Goal: Transaction & Acquisition: Purchase product/service

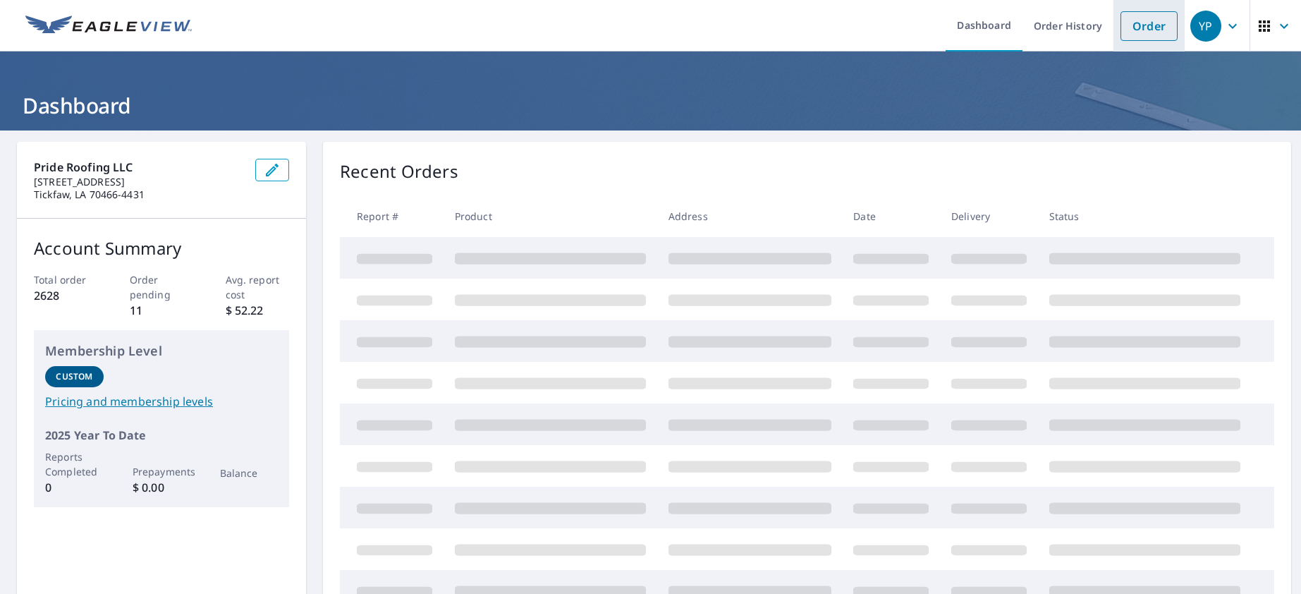
click at [1146, 27] on link "Order" at bounding box center [1148, 26] width 57 height 30
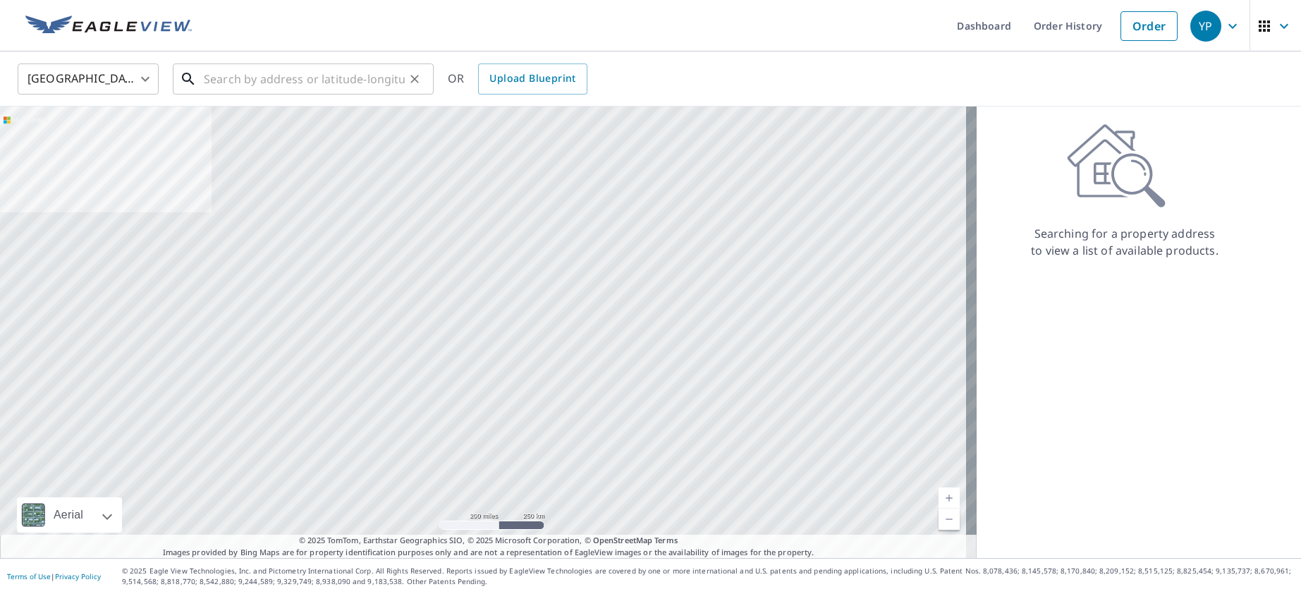
click at [265, 78] on input "text" at bounding box center [304, 78] width 201 height 39
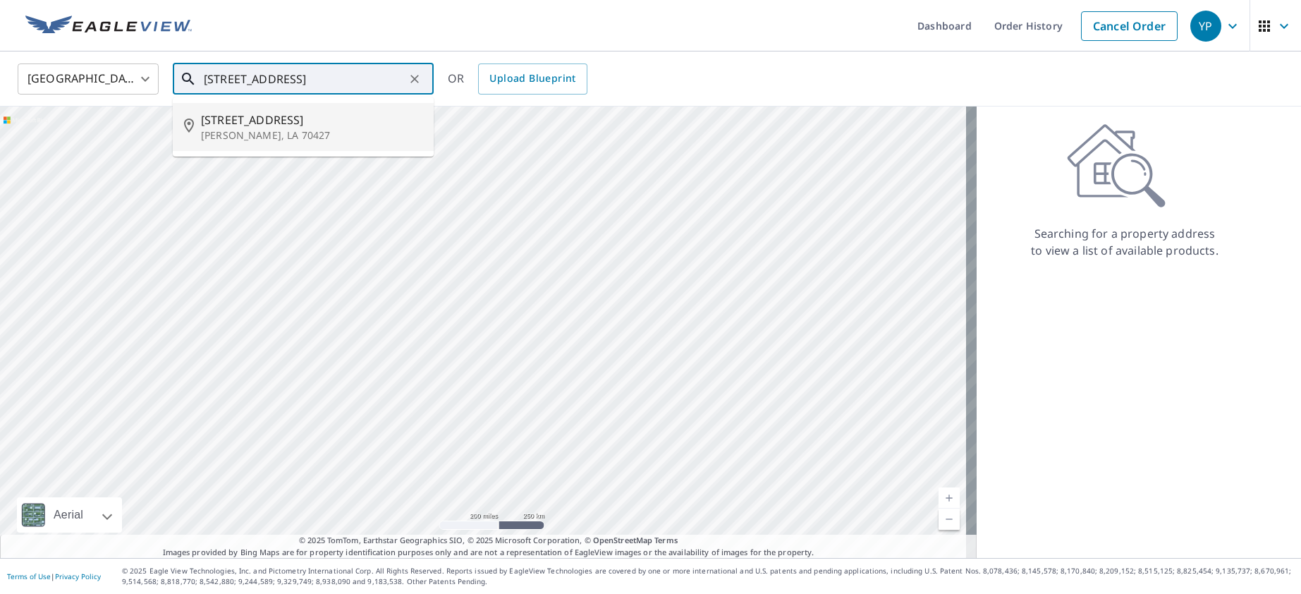
click at [290, 128] on p "Bogalusa, LA 70427" at bounding box center [311, 135] width 221 height 14
type input "1006 Lees Creek Rd Bogalusa, LA 70427"
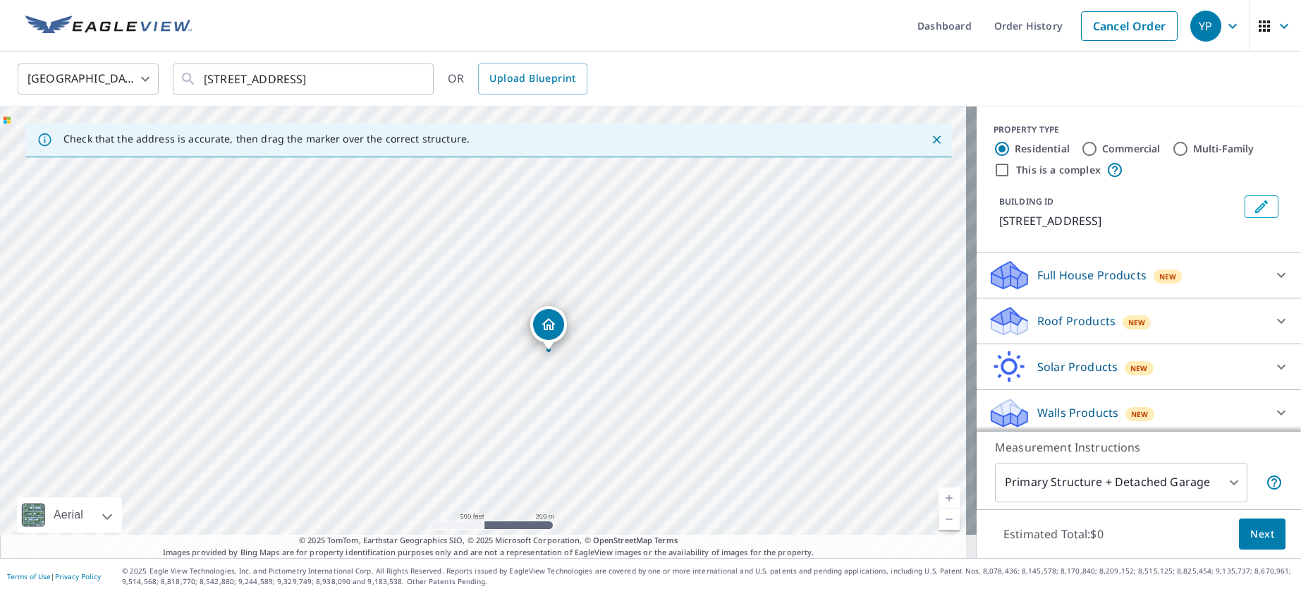
click at [1125, 303] on div "Roof Products New Premium $24.25 - $75.5 QuickSquares™ $18 Gutter $13.75 Bid Pe…" at bounding box center [1138, 321] width 324 height 46
click at [1107, 320] on div "Roof Products New" at bounding box center [1126, 321] width 276 height 33
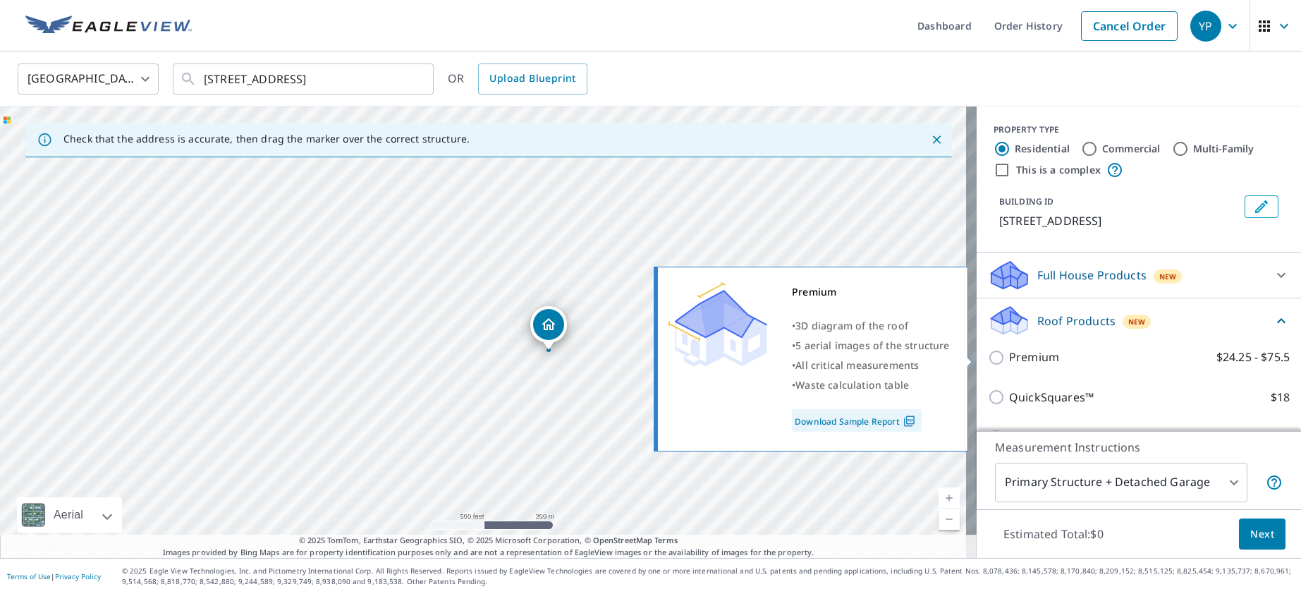
click at [1023, 359] on p "Premium" at bounding box center [1034, 357] width 50 height 18
click at [1009, 359] on input "Premium $24.25 - $75.5" at bounding box center [998, 357] width 21 height 17
checkbox input "true"
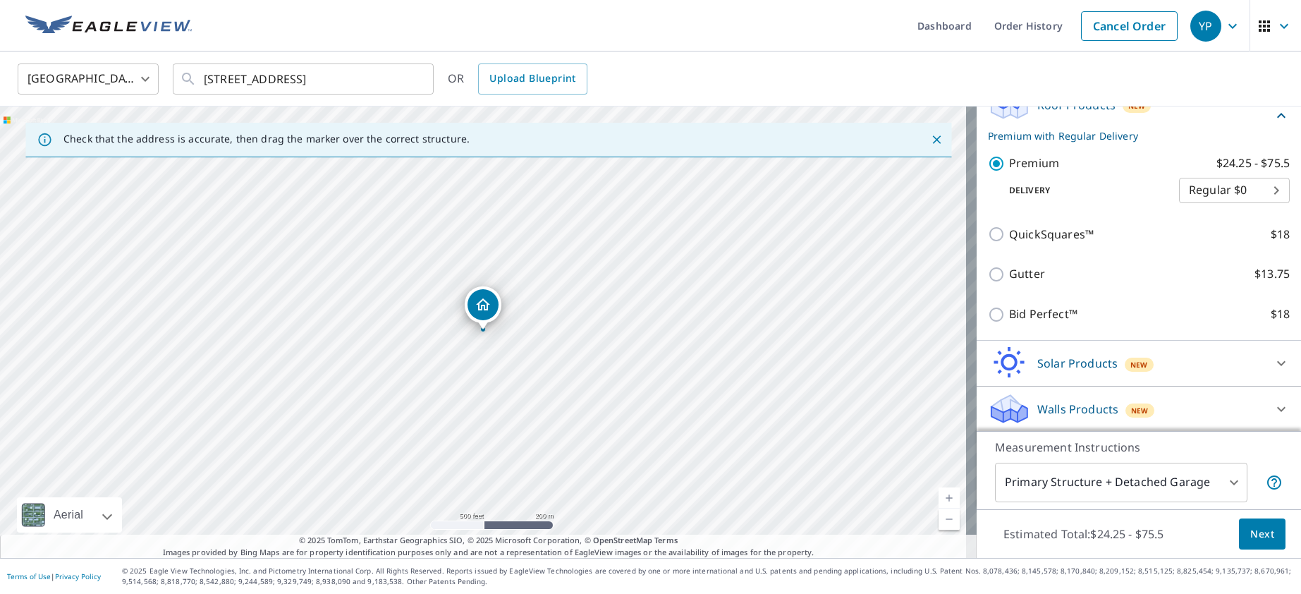
scroll to position [217, 0]
click at [1253, 542] on button "Next" at bounding box center [1262, 534] width 47 height 32
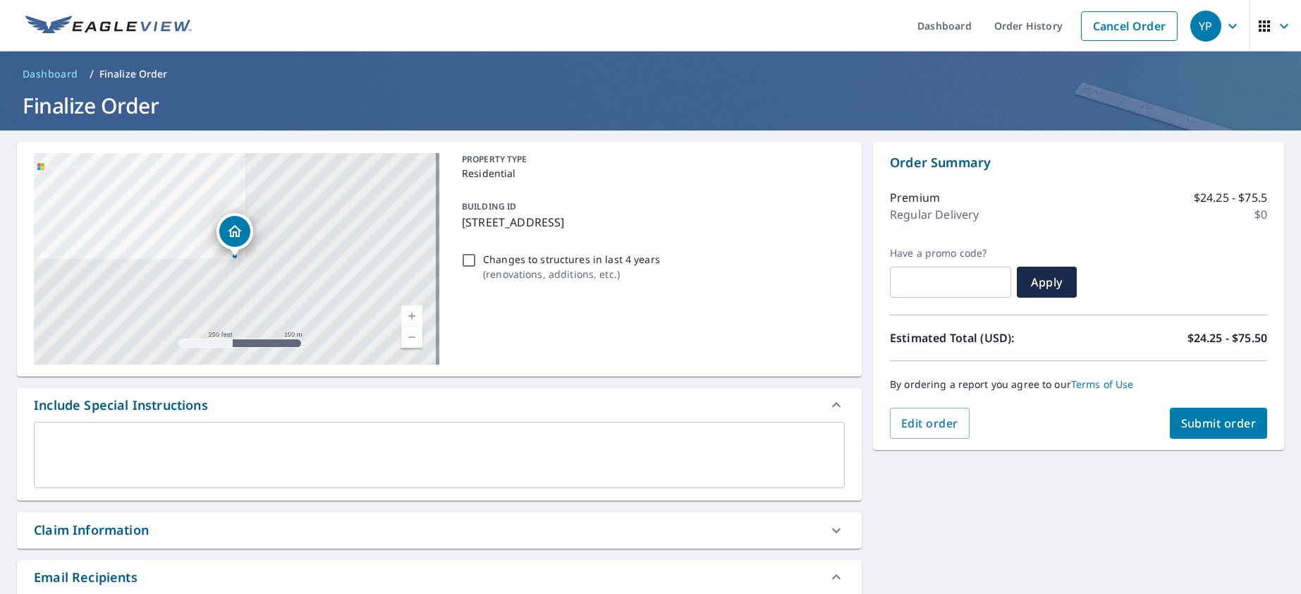
click at [1214, 422] on span "Submit order" at bounding box center [1218, 423] width 75 height 16
checkbox input "true"
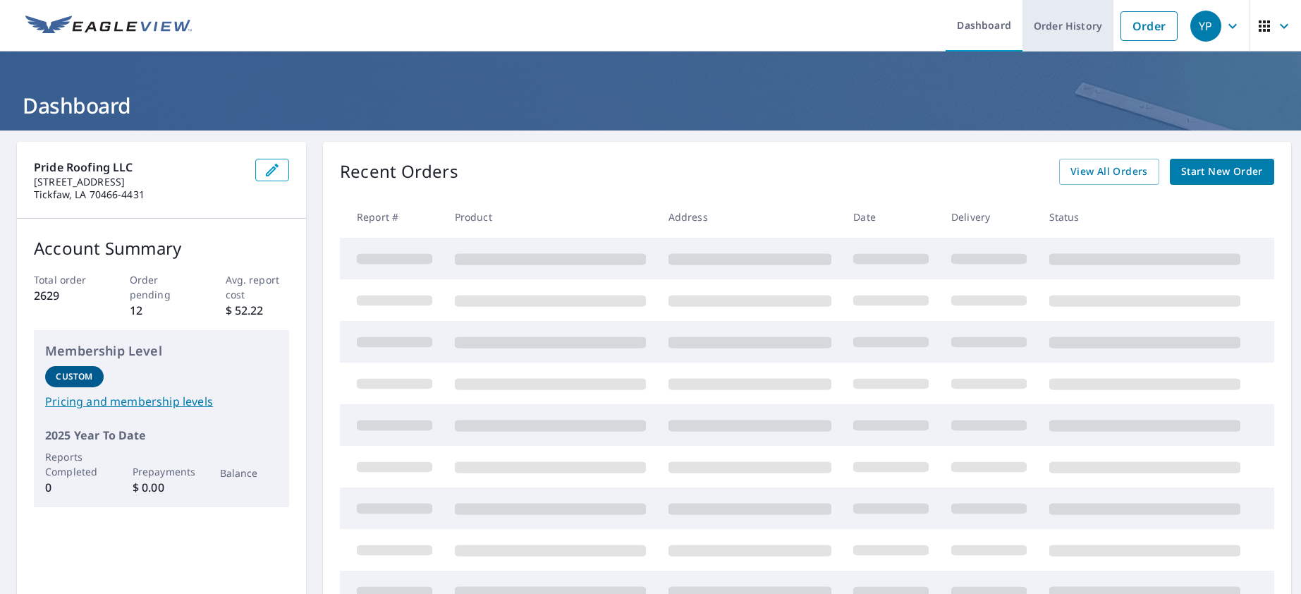
click at [1078, 27] on link "Order History" at bounding box center [1067, 25] width 91 height 51
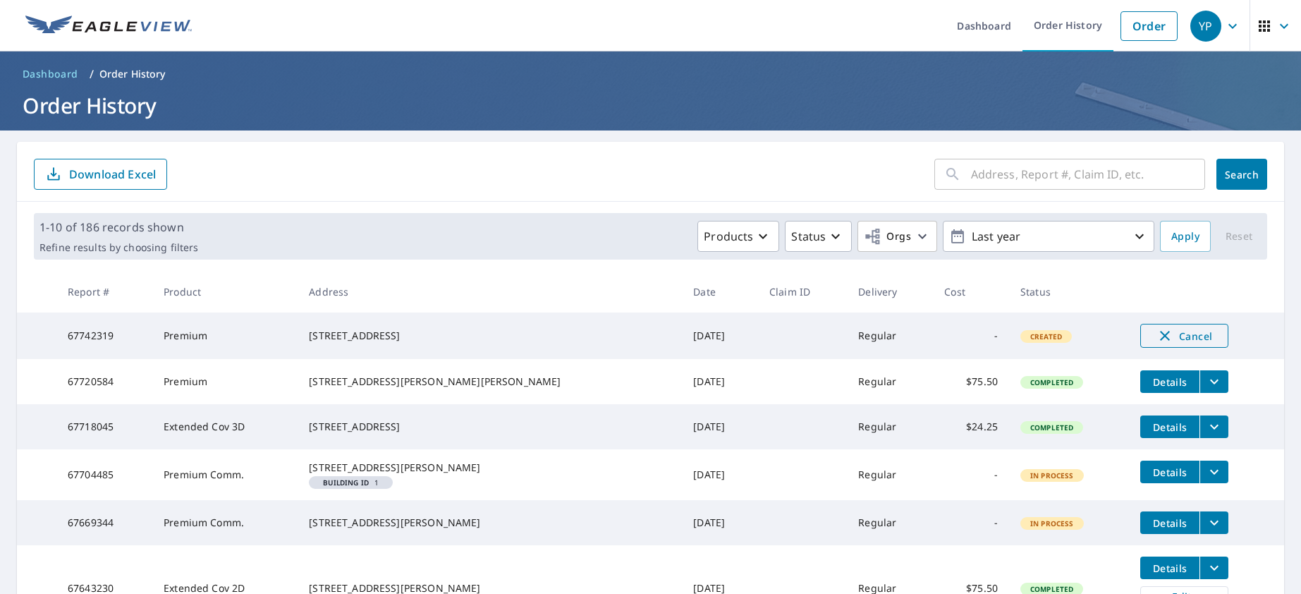
click at [1155, 339] on span "Cancel" at bounding box center [1184, 335] width 59 height 17
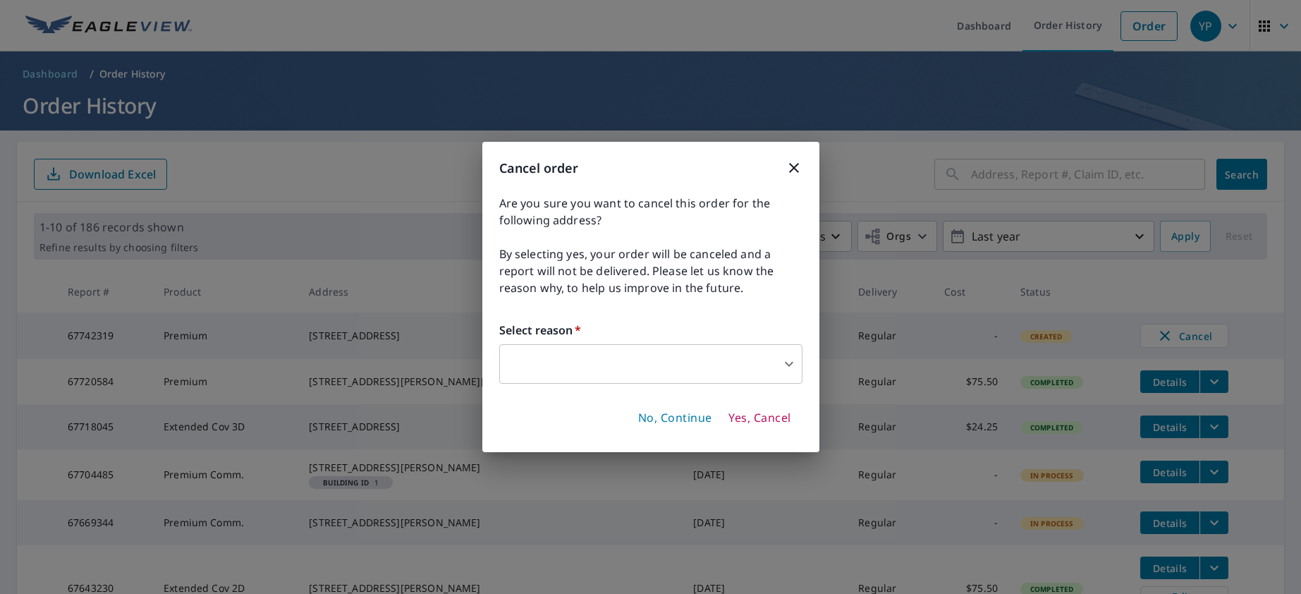
click at [653, 364] on body "YP YP Dashboard Order History Order YP Dashboard / Order History Order History …" at bounding box center [650, 297] width 1301 height 594
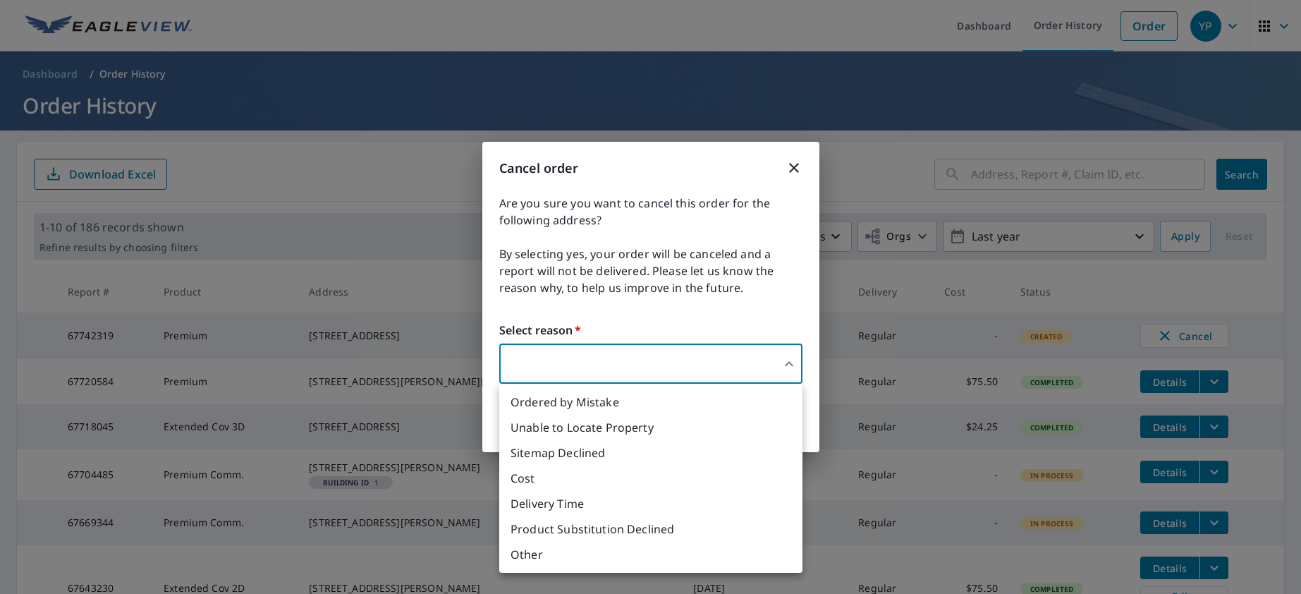
click at [626, 403] on li "Ordered by Mistake" at bounding box center [650, 401] width 303 height 25
type input "30"
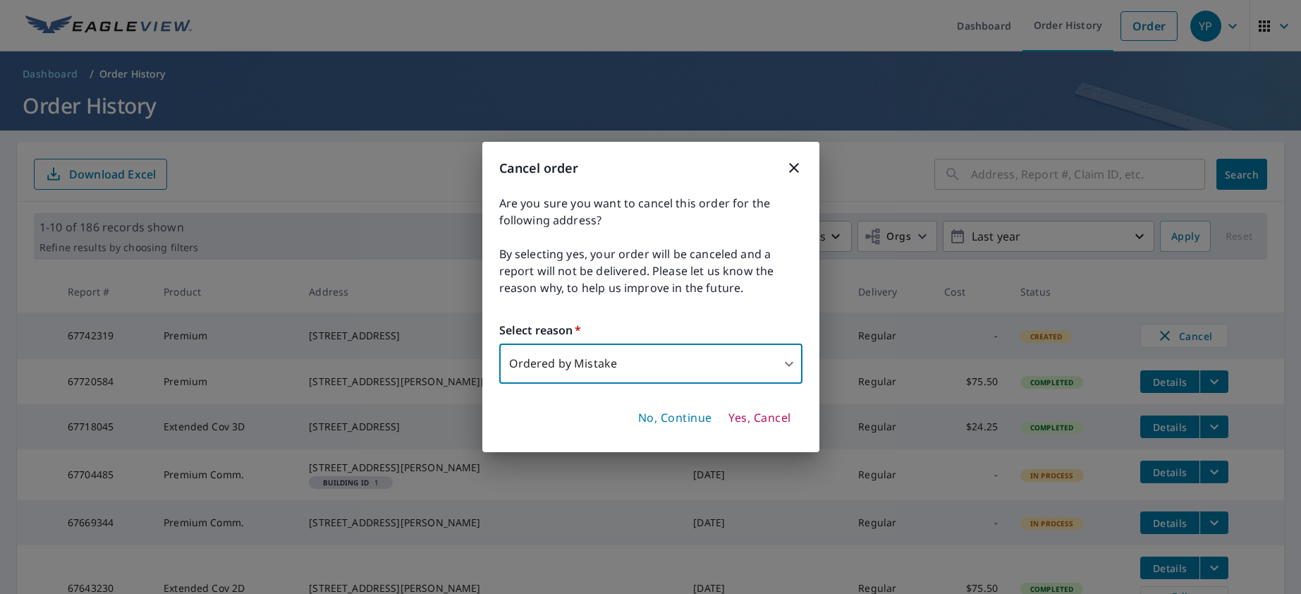
click at [756, 415] on span "Yes, Cancel" at bounding box center [759, 418] width 62 height 16
